Goal: Navigation & Orientation: Find specific page/section

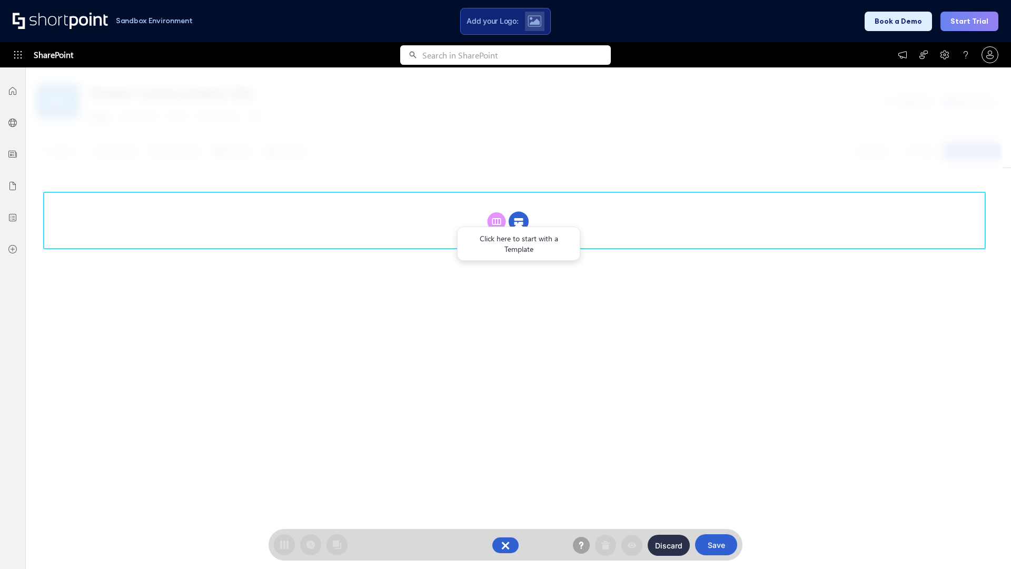
click at [519, 221] on circle at bounding box center [519, 222] width 20 height 20
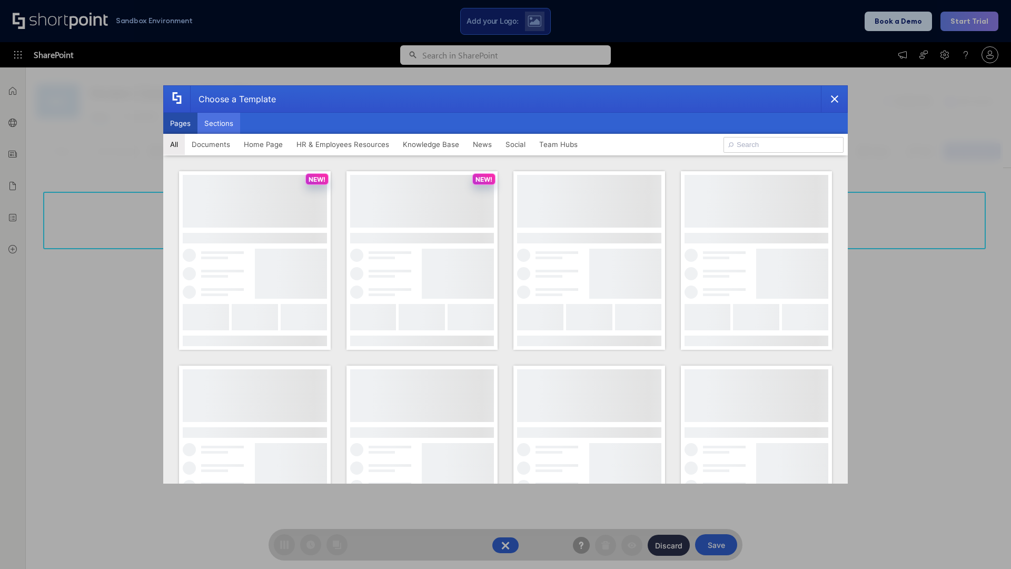
click at [218, 123] on button "Sections" at bounding box center [218, 123] width 43 height 21
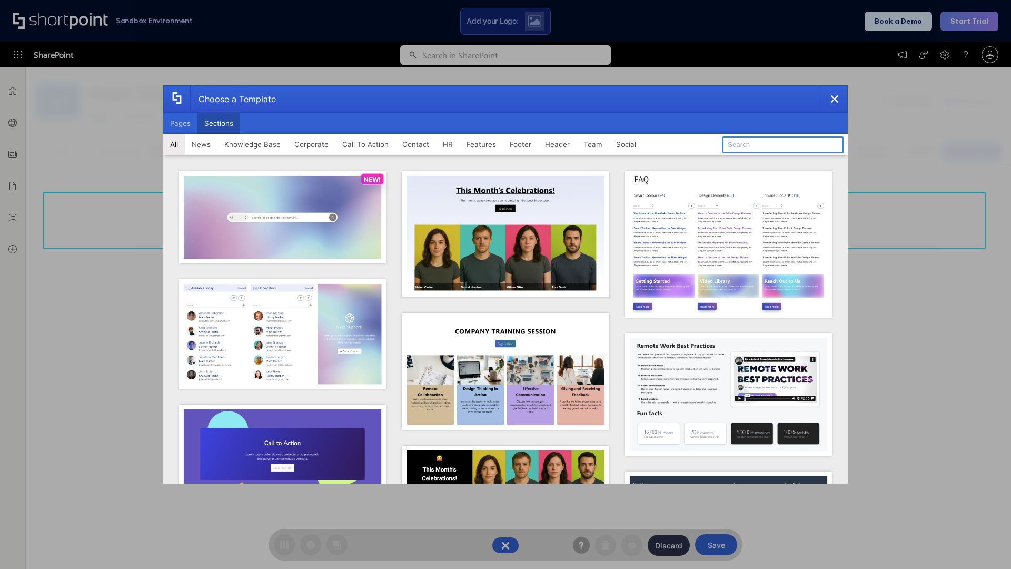
type input "Team Dashboard 1"
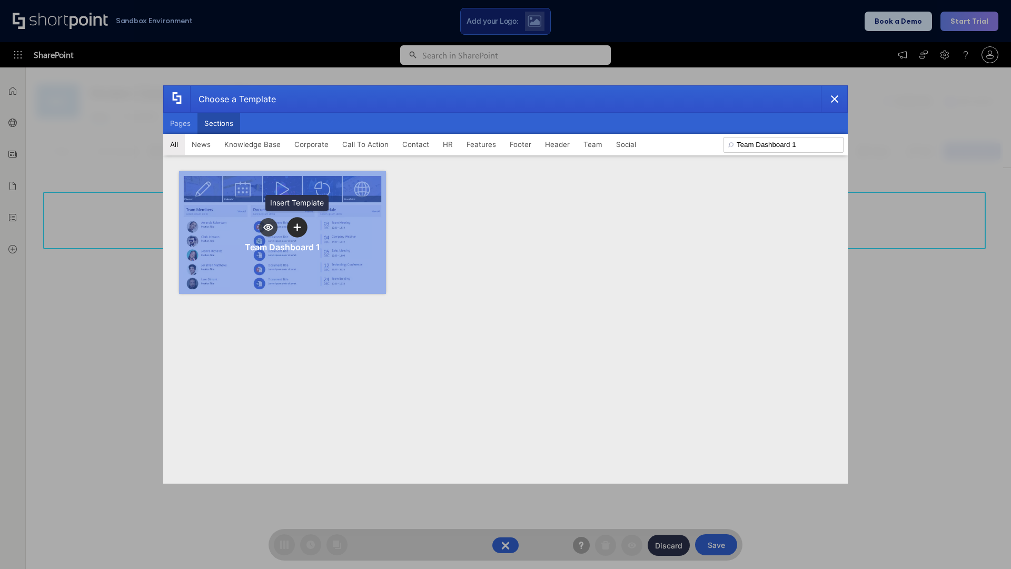
click at [297, 227] on icon "template selector" at bounding box center [296, 226] width 7 height 7
